Goal: Task Accomplishment & Management: Use online tool/utility

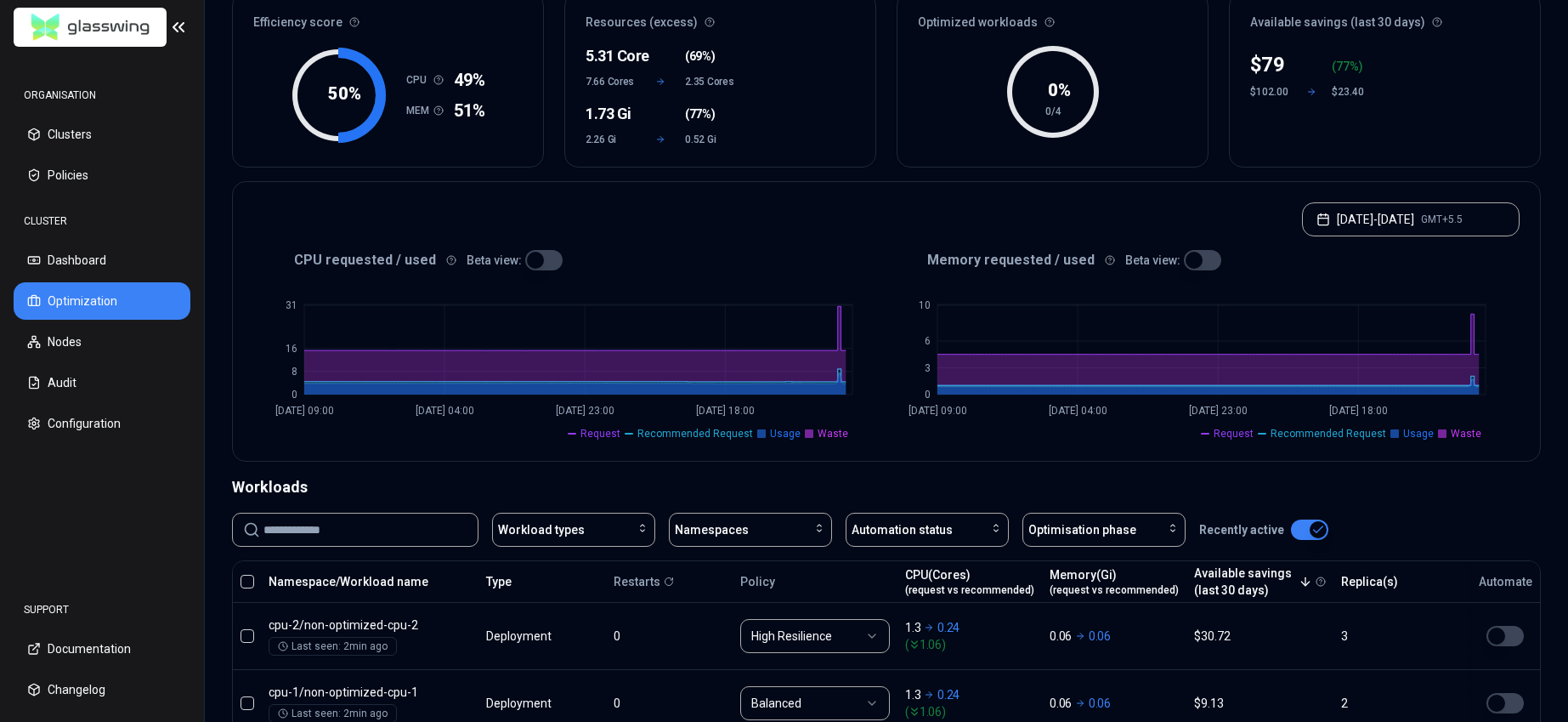
scroll to position [166, 0]
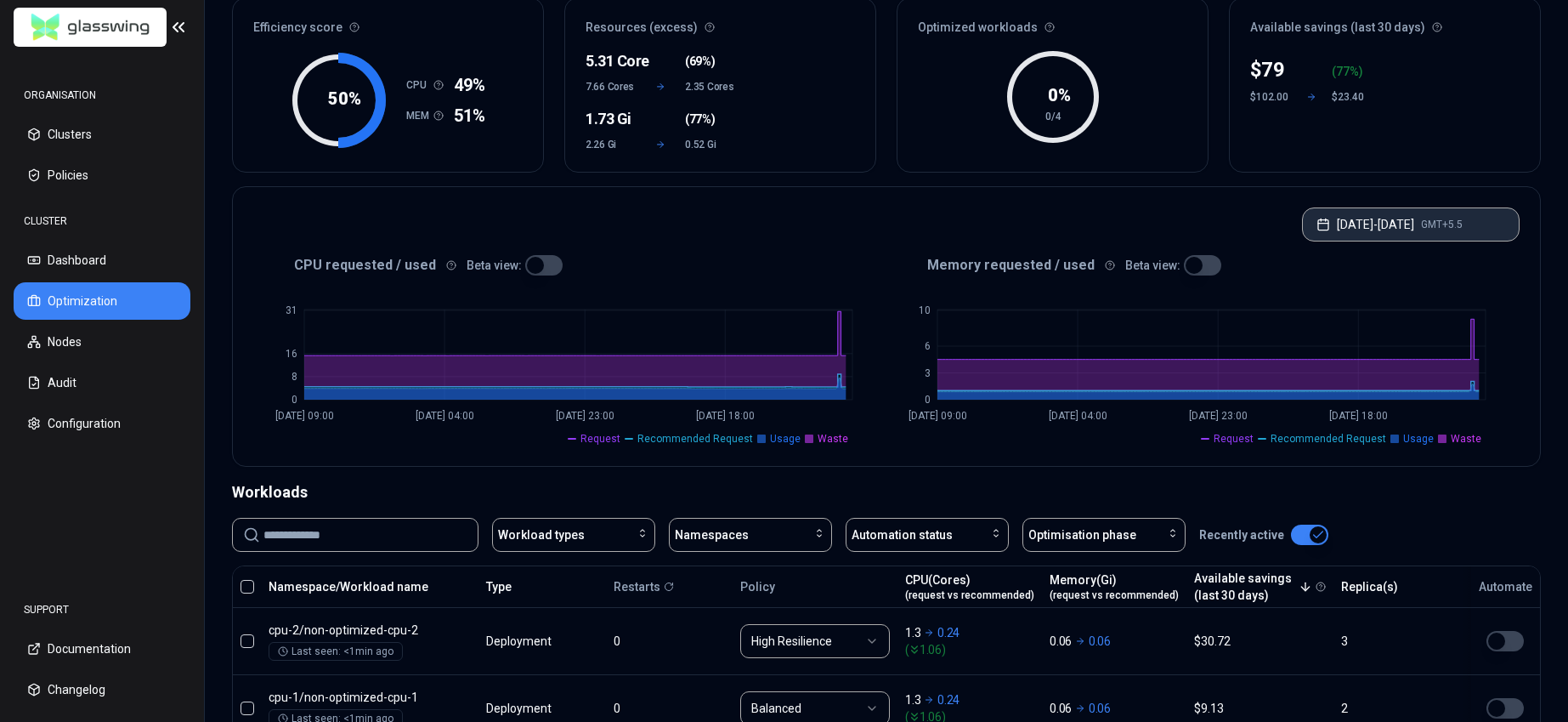
click at [1471, 237] on button "Sep 15, 2025 - Sep 22, 2025 GMT+5.5" at bounding box center [1410, 224] width 217 height 34
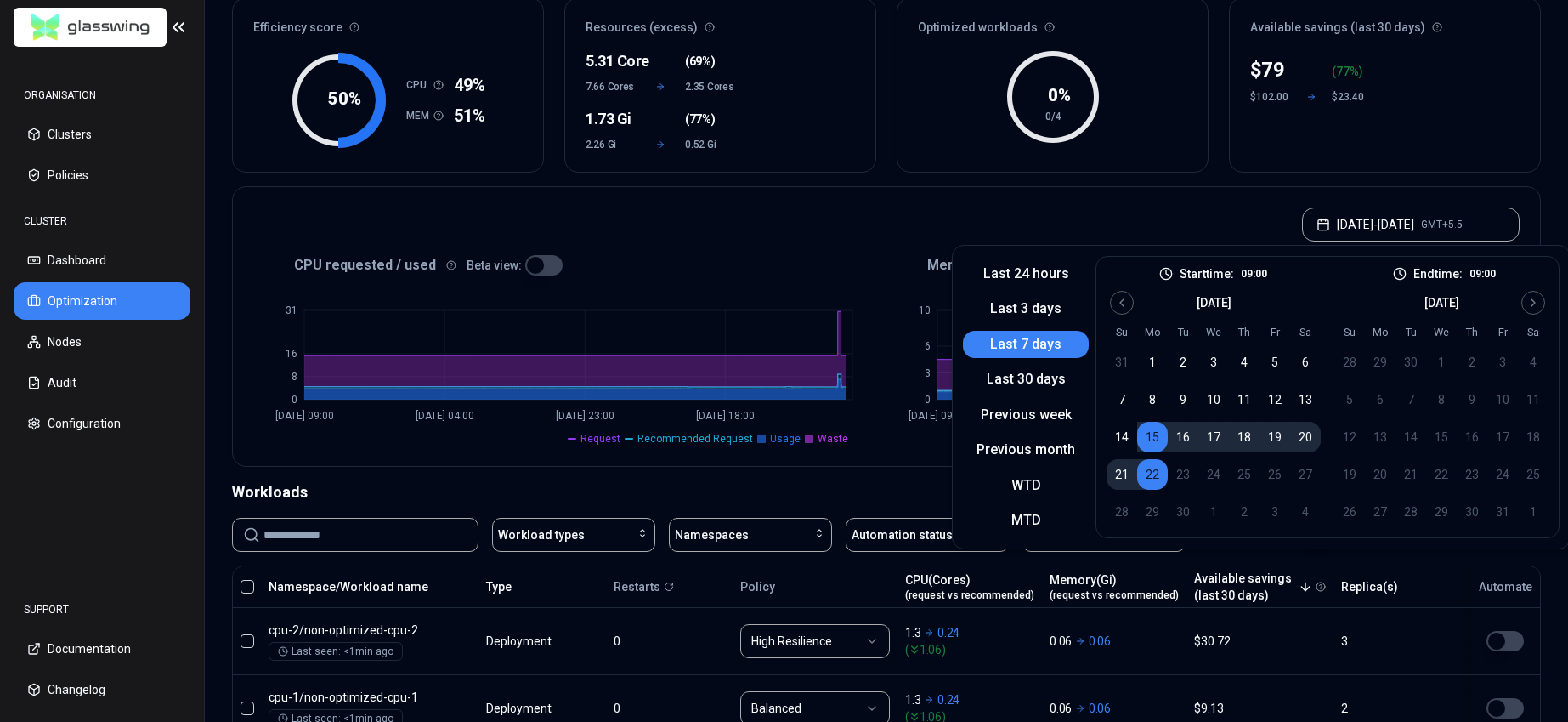
click at [1542, 171] on div "Optimization Efficiency score 50 % CPU 49% MEM 51% Resources (excess) 5.31 Core…" at bounding box center [886, 462] width 1363 height 1038
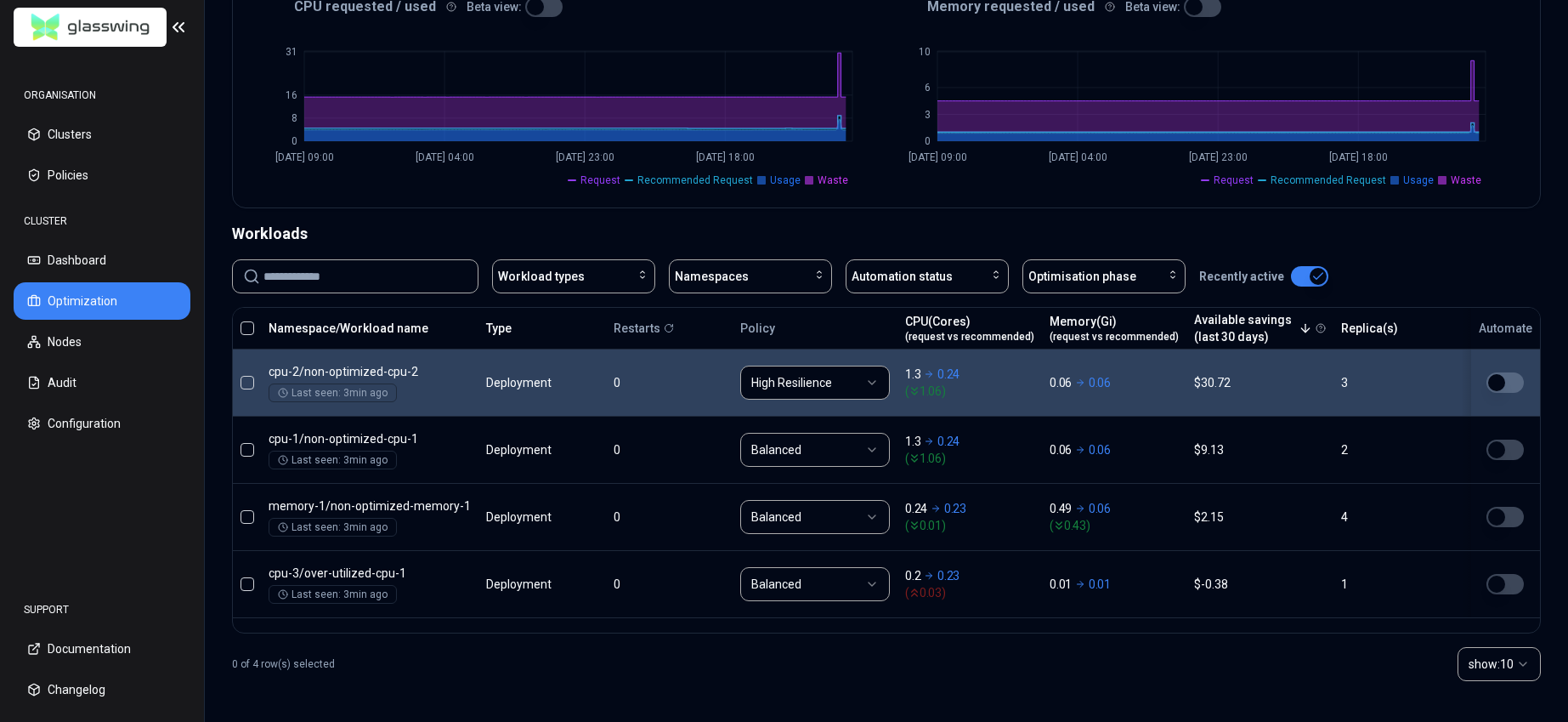
scroll to position [0, 0]
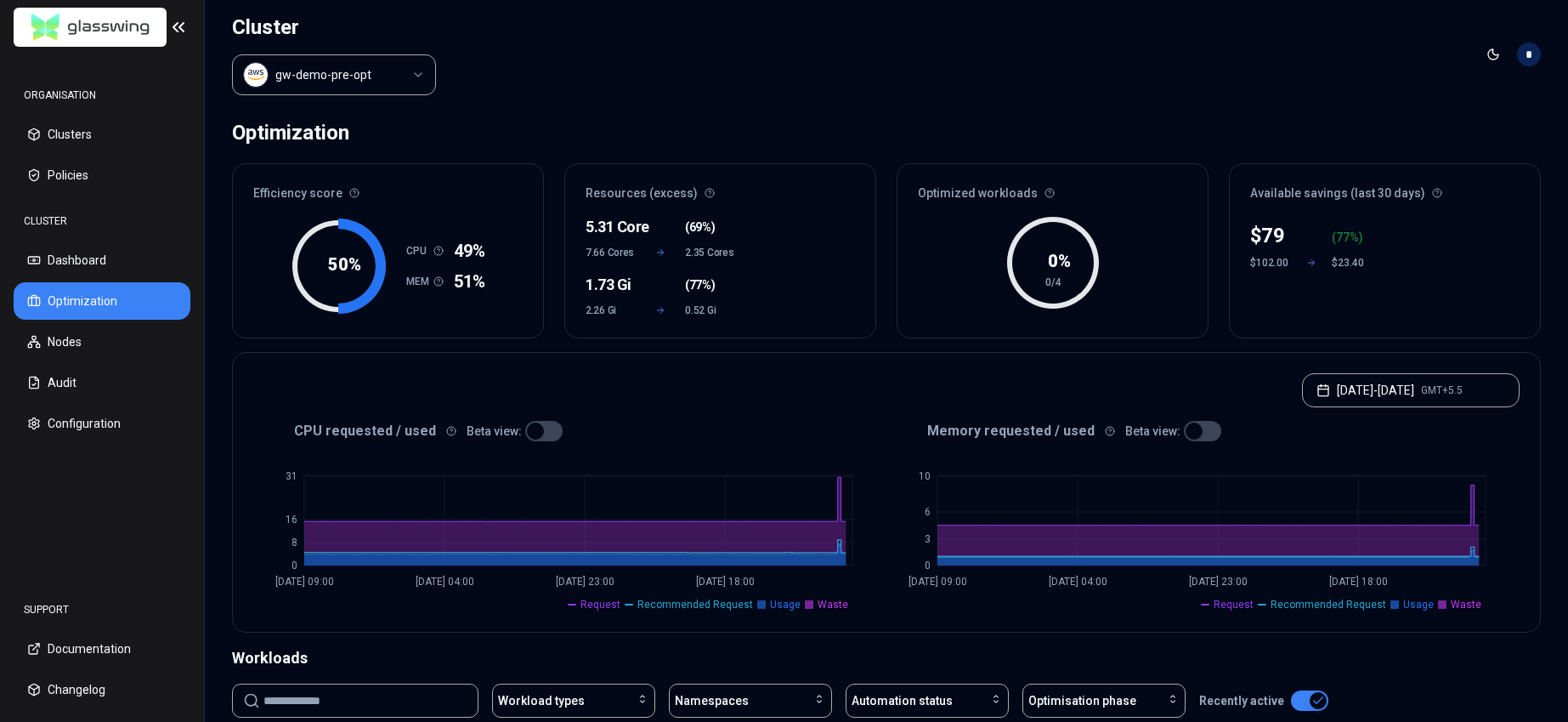
click at [388, 84] on html "ORGANISATION Clusters Policies CLUSTER Dashboard Optimization Nodes Audit Confi…" at bounding box center [784, 361] width 1568 height 722
click at [647, 89] on html "ORGANISATION Clusters Policies CLUSTER Dashboard Optimization Nodes Audit Confi…" at bounding box center [784, 361] width 1568 height 722
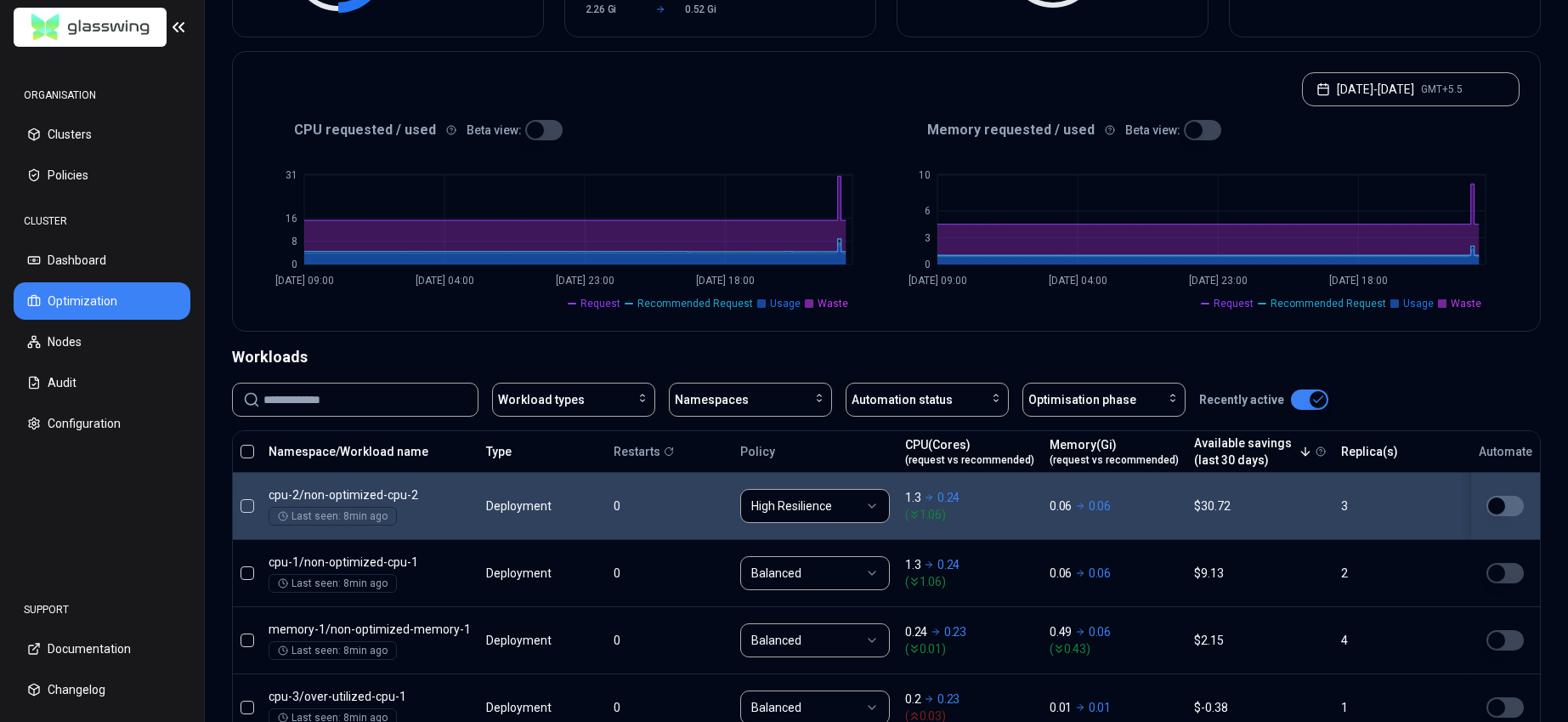
scroll to position [424, 0]
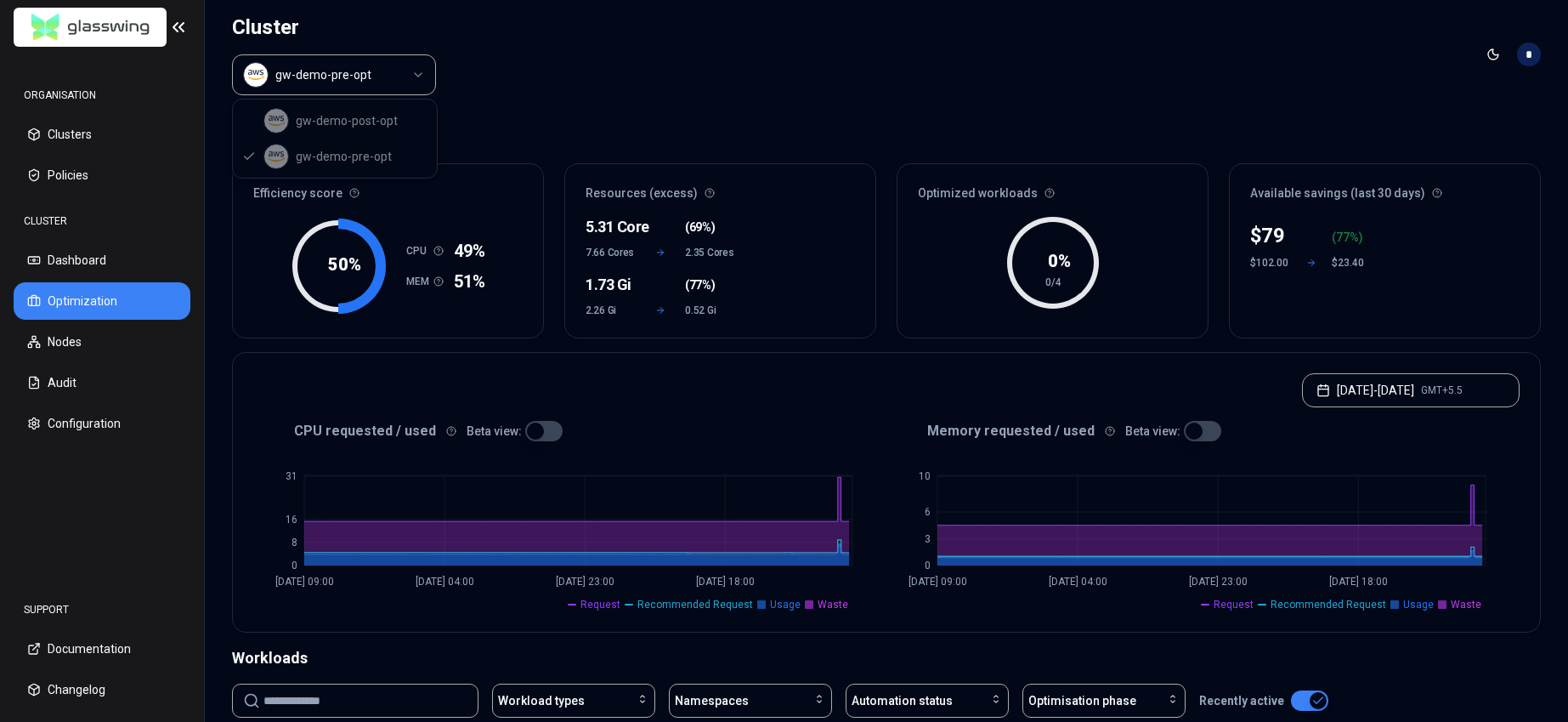
click at [400, 89] on html "ORGANISATION Clusters Policies CLUSTER Dashboard Optimization Nodes Audit Confi…" at bounding box center [784, 361] width 1568 height 722
click at [376, 118] on div "gw-demo-post-opt gw-demo-pre-opt" at bounding box center [334, 138] width 204 height 78
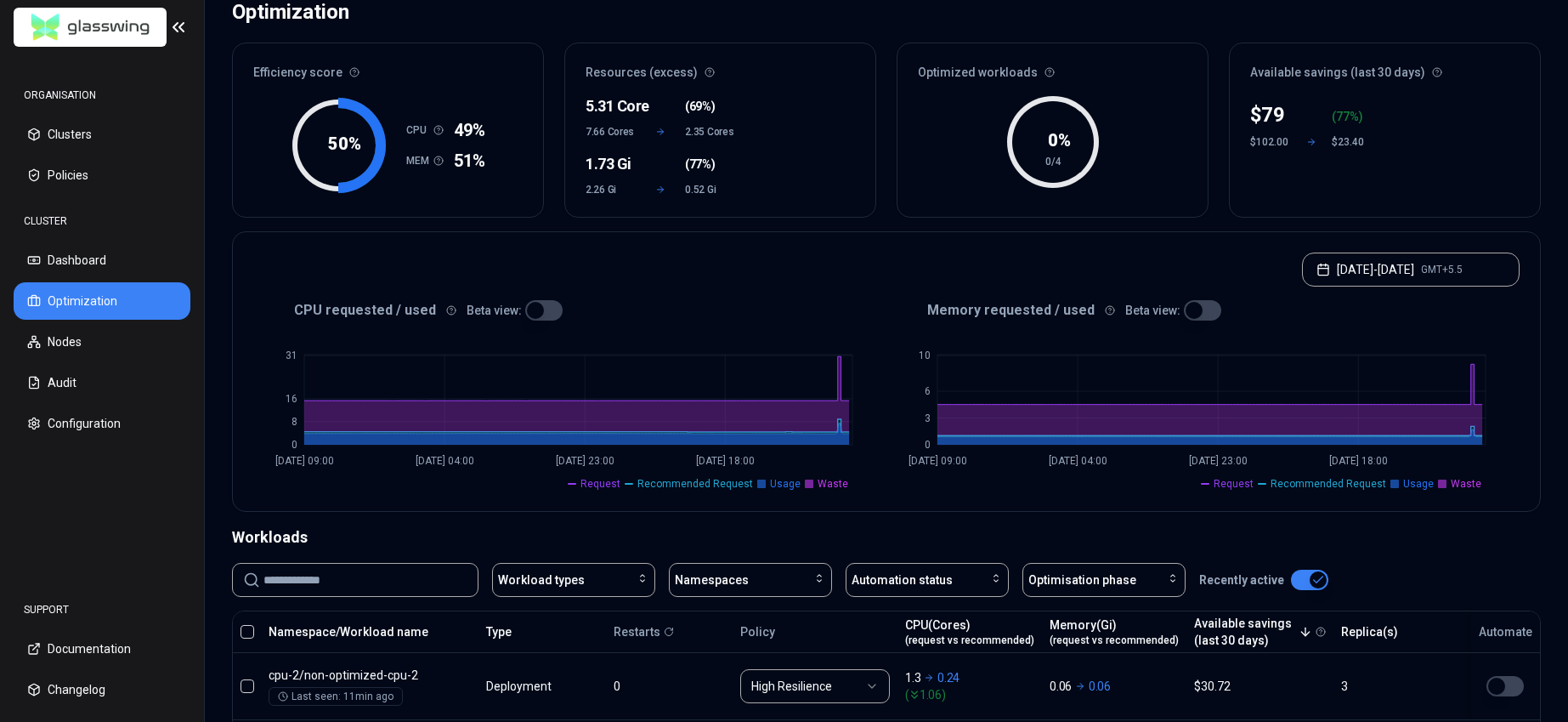
scroll to position [424, 0]
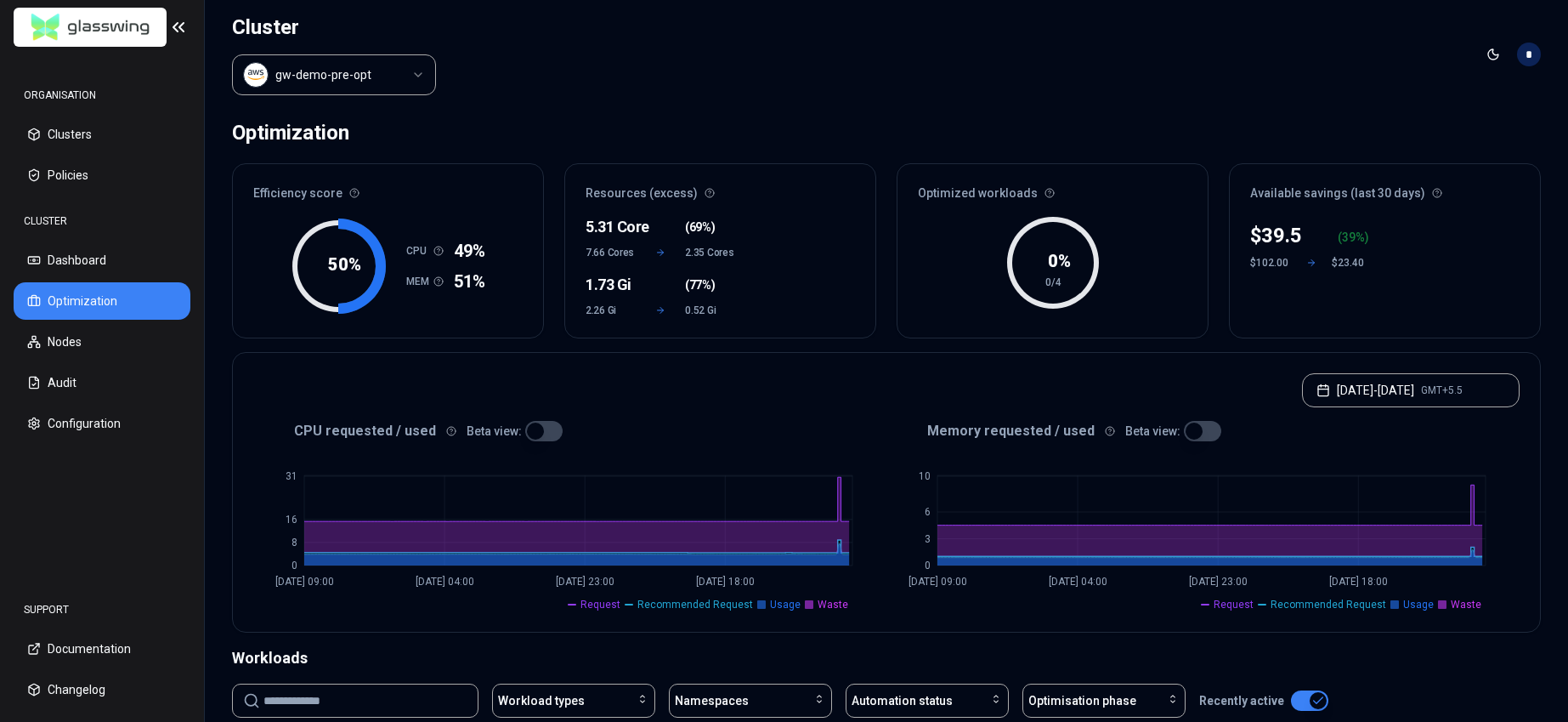
scroll to position [424, 0]
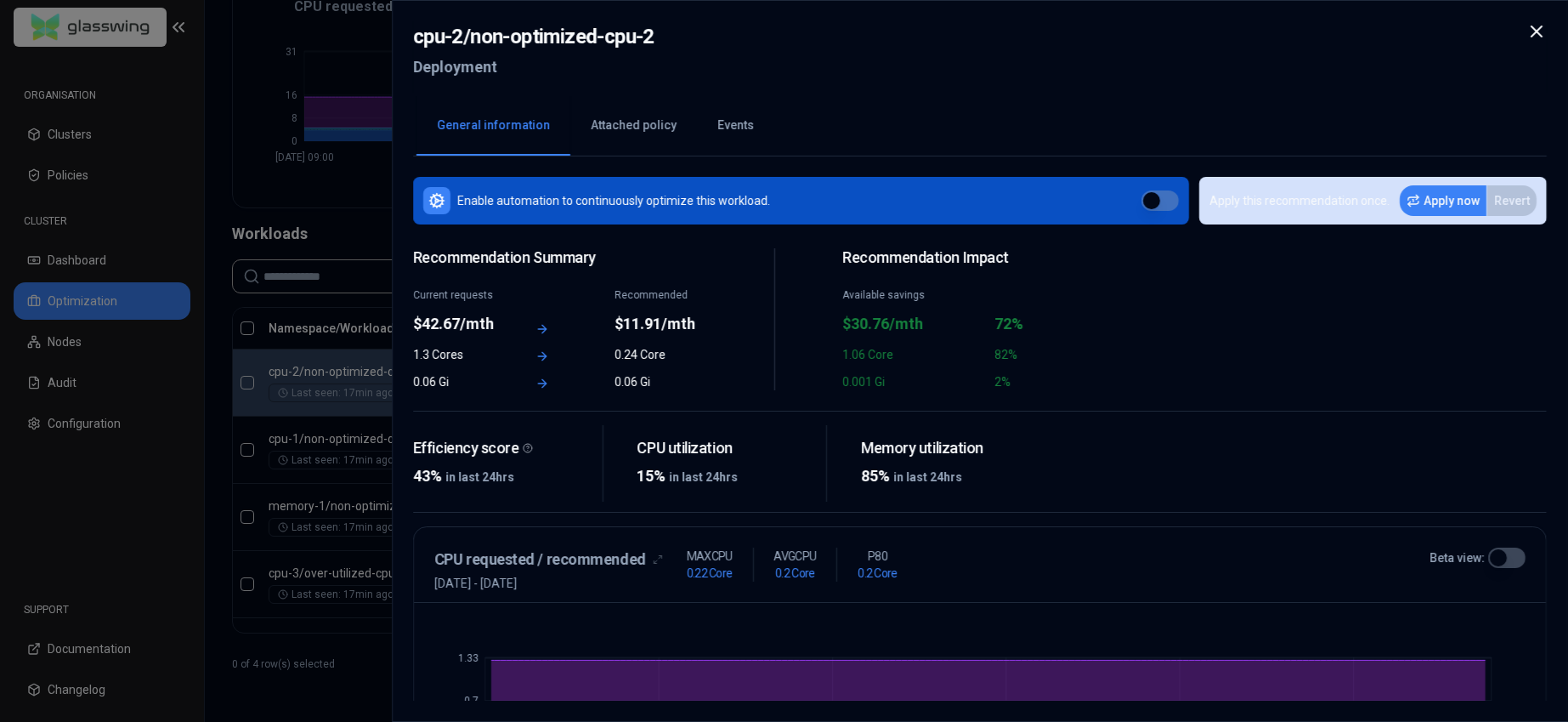
scroll to position [424, 0]
click at [246, 69] on div at bounding box center [784, 361] width 1568 height 722
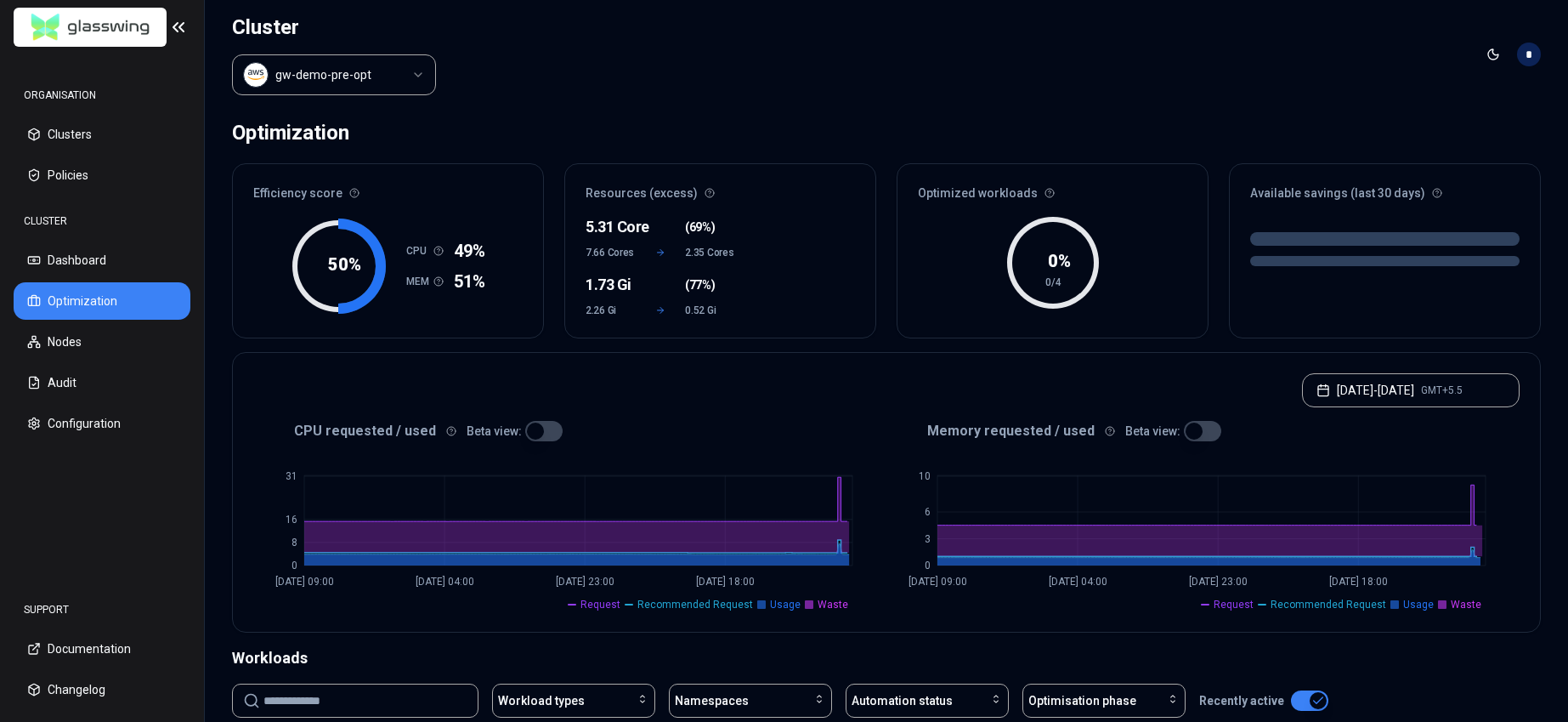
scroll to position [424, 0]
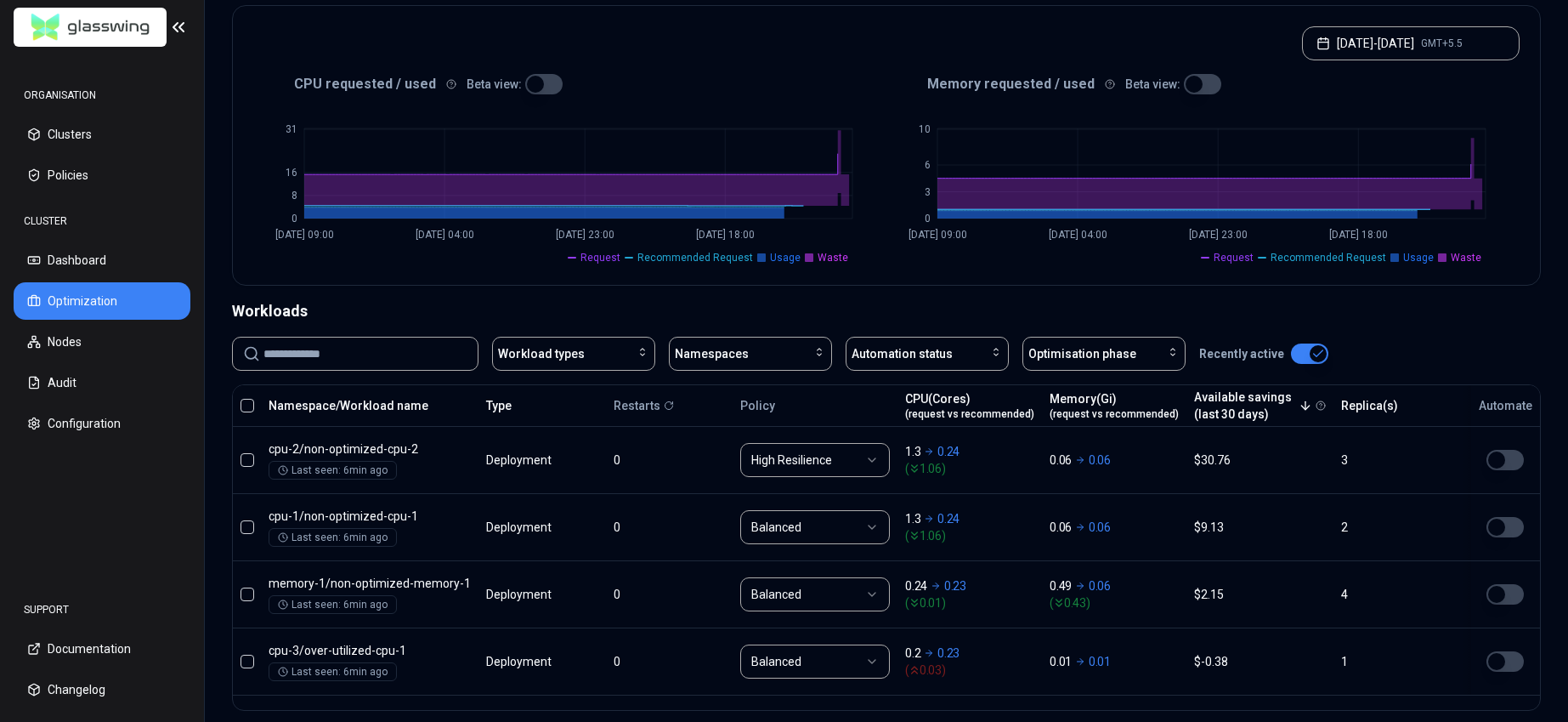
scroll to position [424, 0]
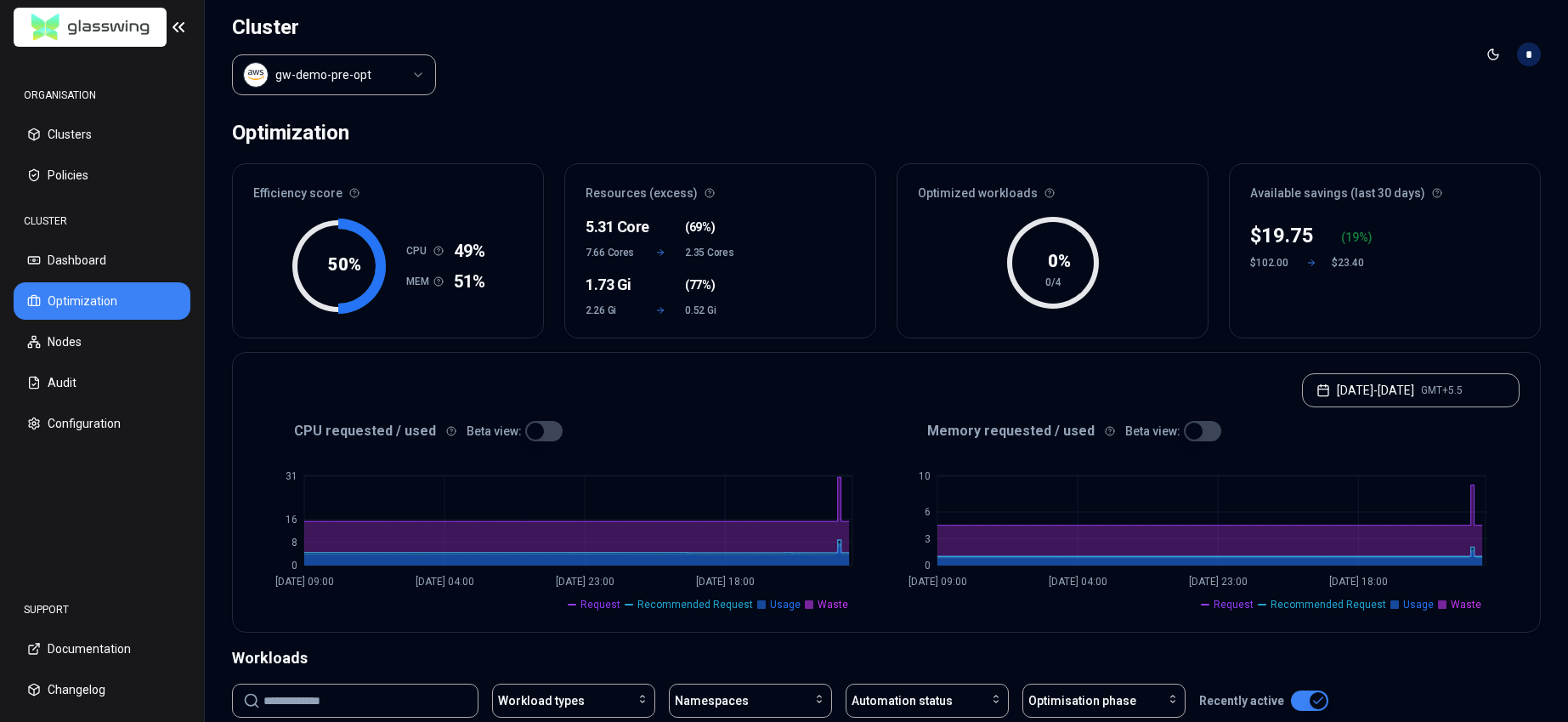
scroll to position [424, 0]
